Goal: Task Accomplishment & Management: Manage account settings

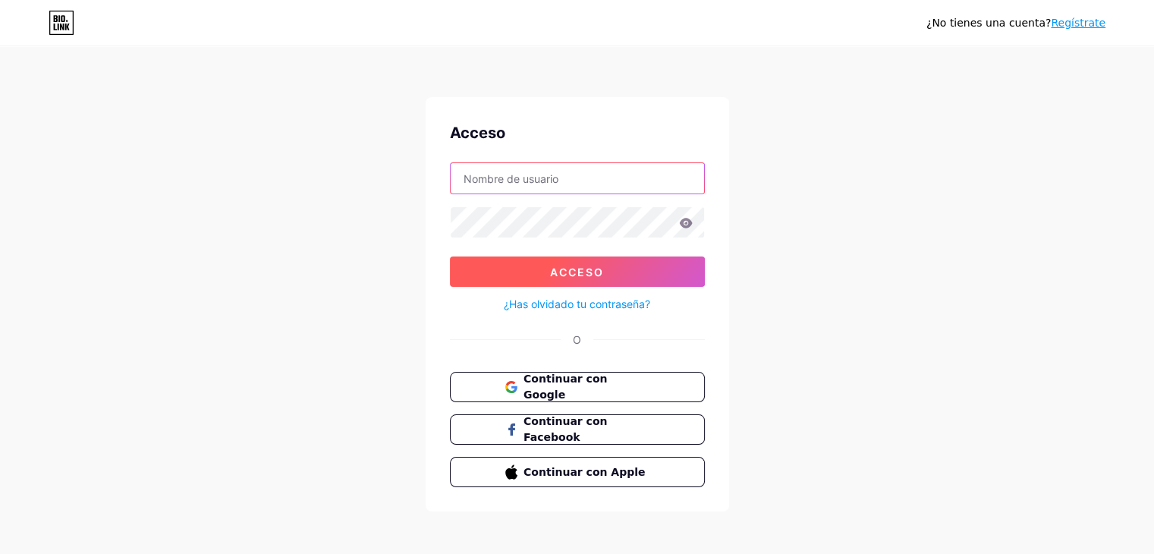
type input "[EMAIL_ADDRESS][DOMAIN_NAME]"
click at [497, 277] on button "Acceso" at bounding box center [577, 271] width 255 height 30
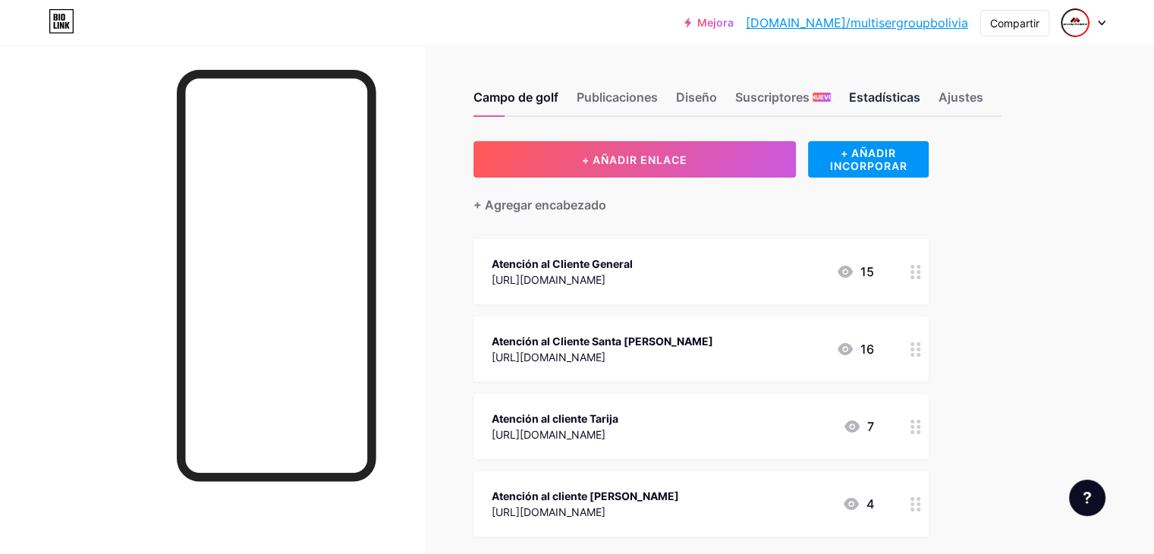
click at [920, 100] on font "Estadísticas" at bounding box center [884, 97] width 71 height 15
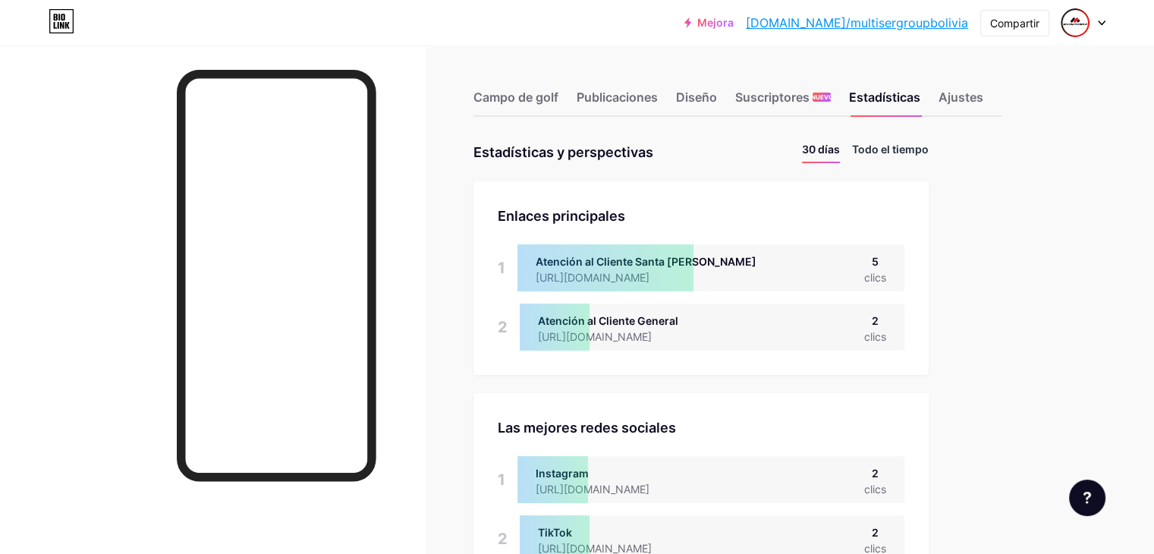
click at [928, 146] on font "Todo el tiempo" at bounding box center [890, 149] width 77 height 13
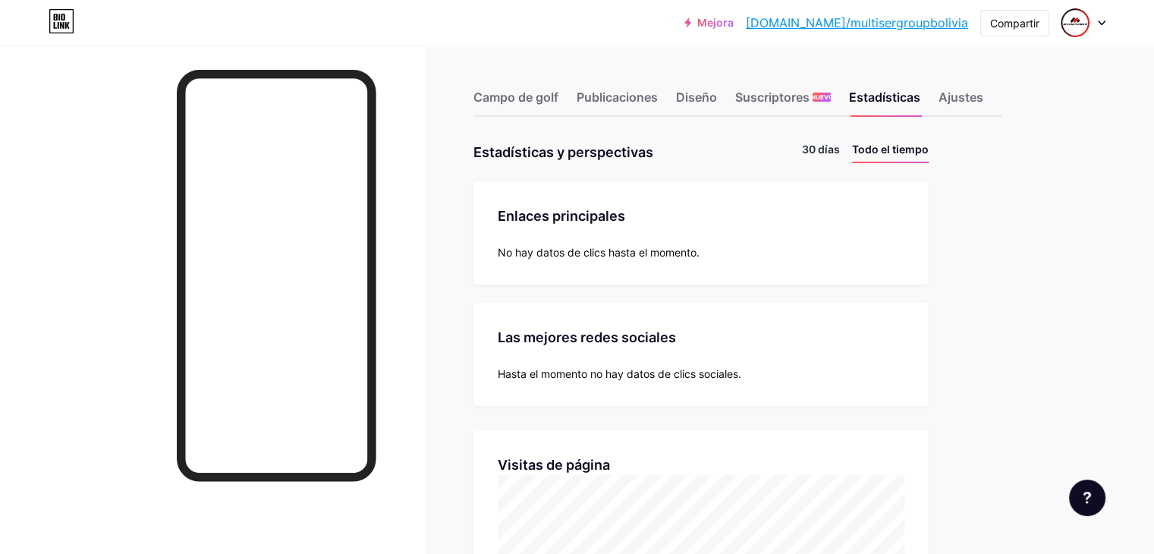
click at [840, 149] on font "30 días" at bounding box center [821, 149] width 38 height 13
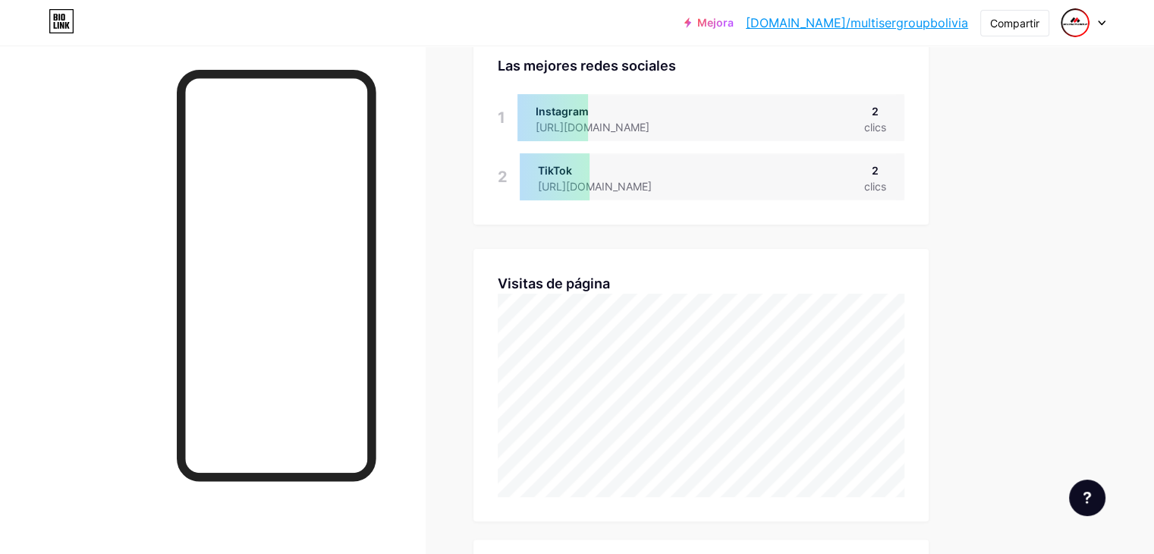
scroll to position [455, 0]
